Goal: Ask a question

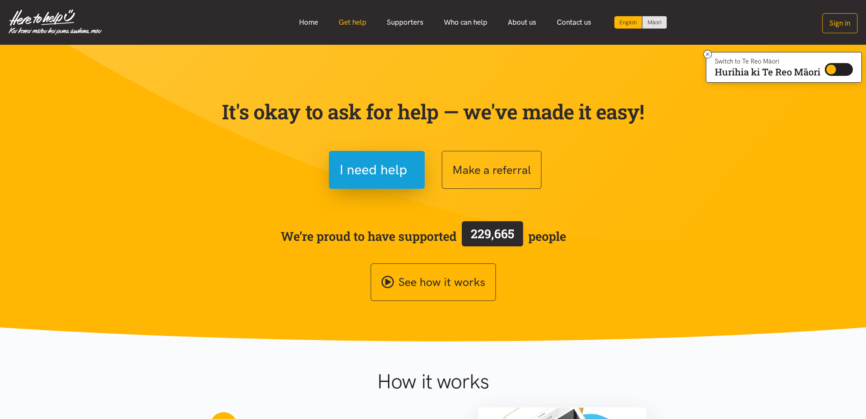
click at [343, 27] on link "Get help" at bounding box center [353, 22] width 48 height 18
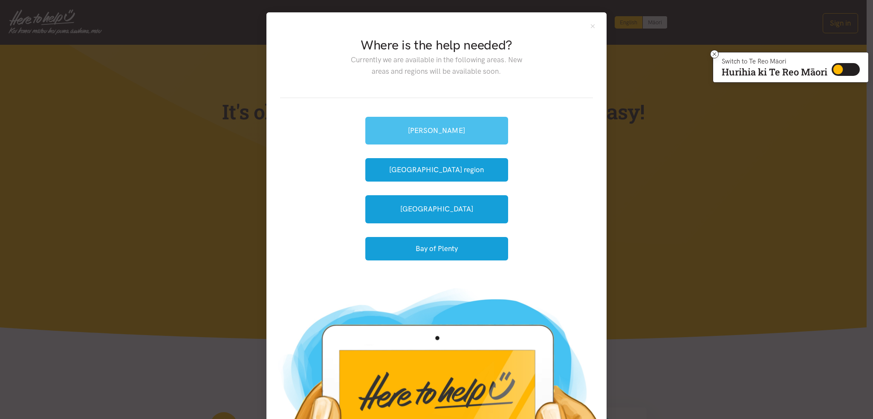
click at [399, 133] on link "[PERSON_NAME]" at bounding box center [436, 131] width 143 height 28
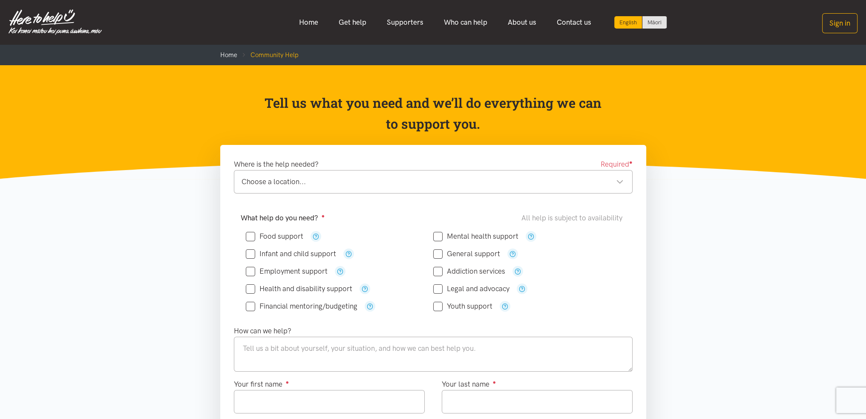
click at [248, 235] on input "Food support" at bounding box center [275, 236] width 58 height 7
checkbox input "true"
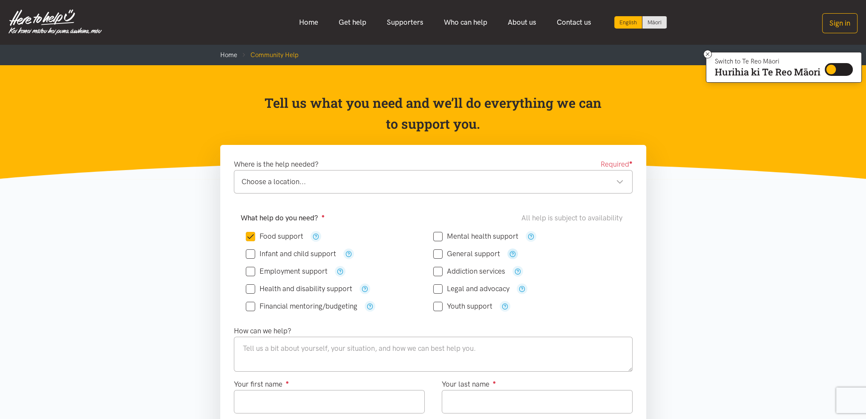
scroll to position [43, 0]
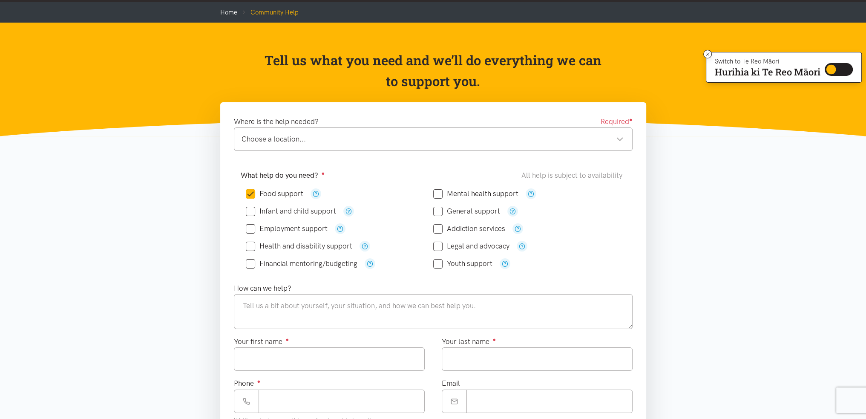
click at [251, 214] on input "Infant and child support" at bounding box center [291, 211] width 90 height 7
checkbox input "true"
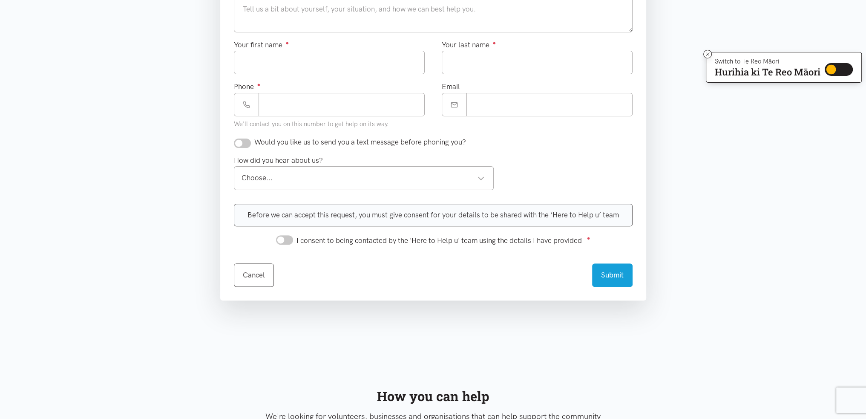
scroll to position [341, 0]
click at [281, 177] on div "Choose..." at bounding box center [364, 176] width 244 height 12
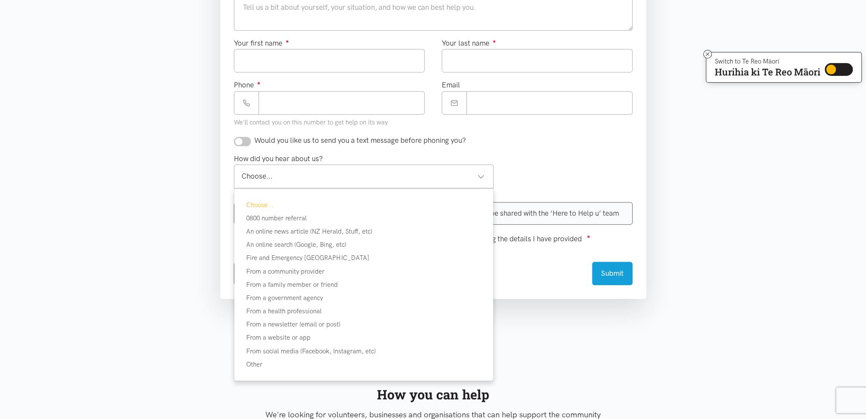
click at [281, 177] on div "Choose..." at bounding box center [364, 176] width 244 height 12
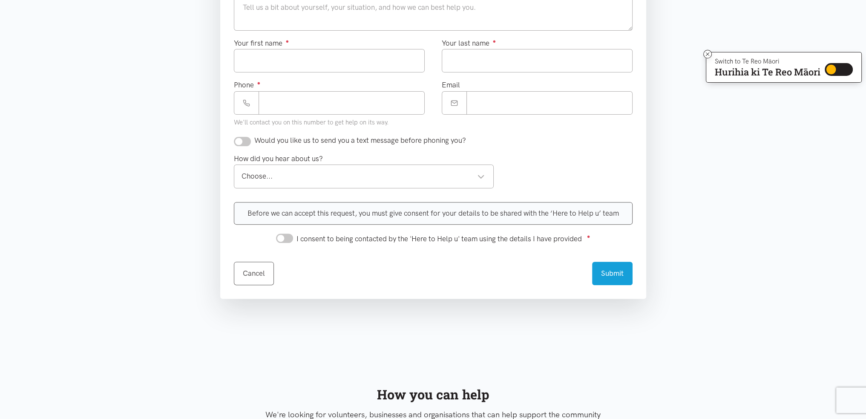
click at [806, 218] on section "Where is the help needed? Required ● Choose a location... Choose a location... …" at bounding box center [433, 78] width 866 height 549
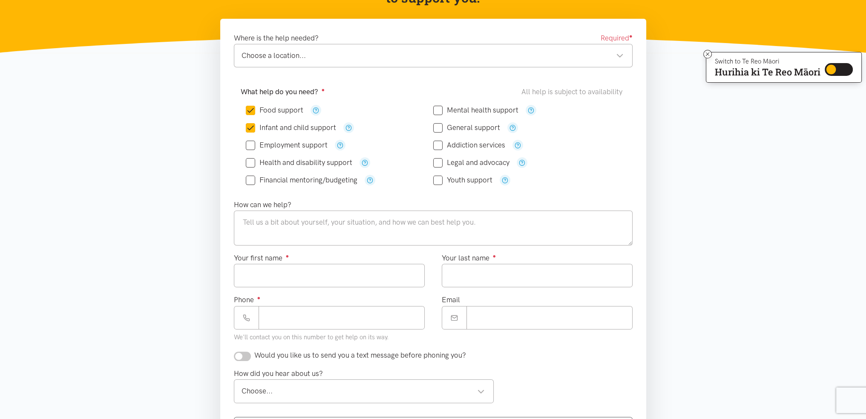
scroll to position [0, 0]
